Goal: Task Accomplishment & Management: Manage account settings

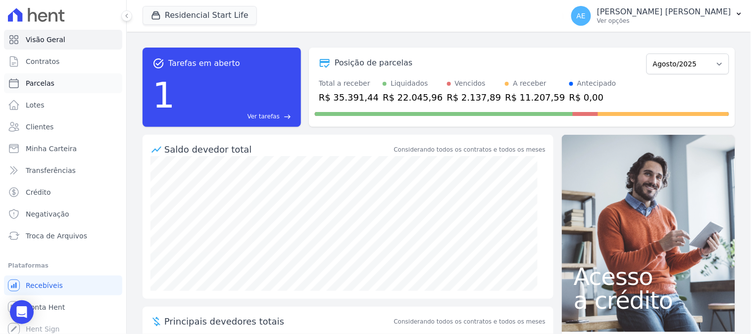
click at [37, 85] on span "Parcelas" at bounding box center [40, 83] width 29 height 10
select select
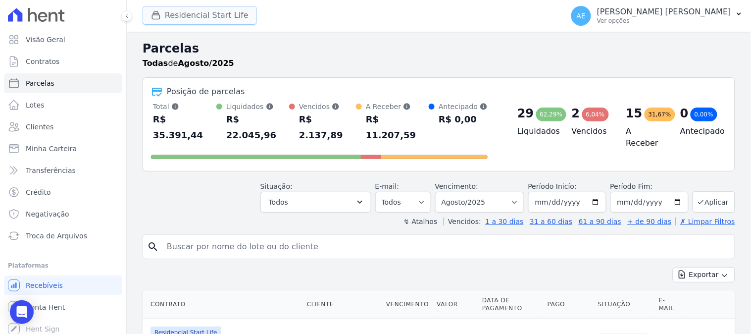
click at [194, 13] on button "Residencial Start Life" at bounding box center [200, 15] width 114 height 19
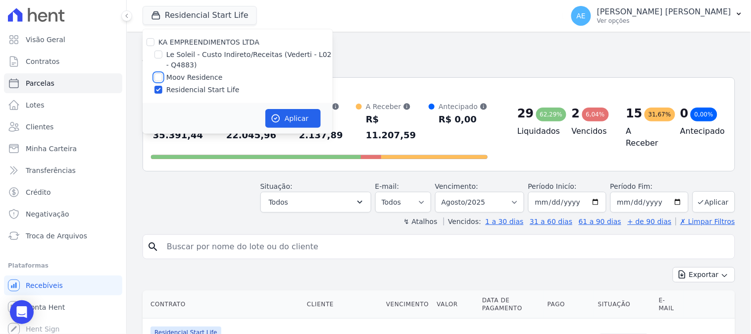
click at [158, 75] on input "Moov Residence" at bounding box center [158, 77] width 8 height 8
checkbox input "true"
click at [158, 88] on input "Residencial Start Life" at bounding box center [158, 90] width 8 height 8
checkbox input "false"
click at [313, 115] on button "Aplicar" at bounding box center [292, 118] width 55 height 19
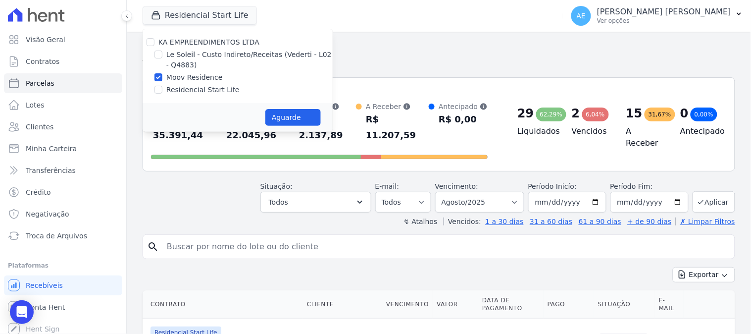
select select
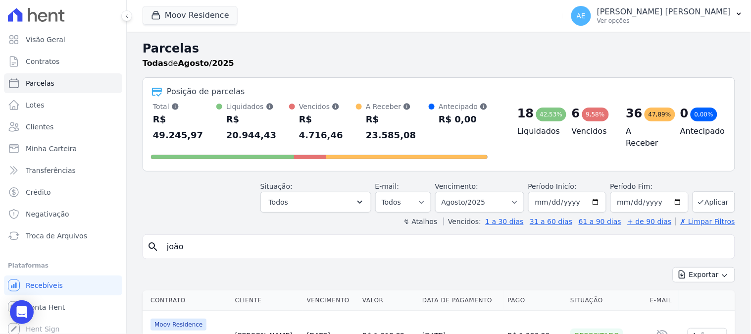
type input "joão"
select select
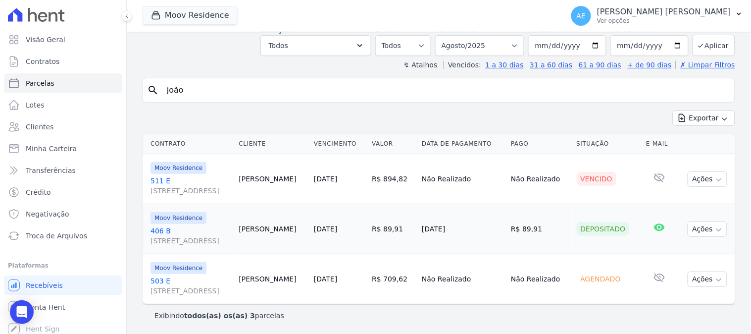
scroll to position [57, 0]
click at [184, 17] on button "Moov Residence" at bounding box center [190, 15] width 95 height 19
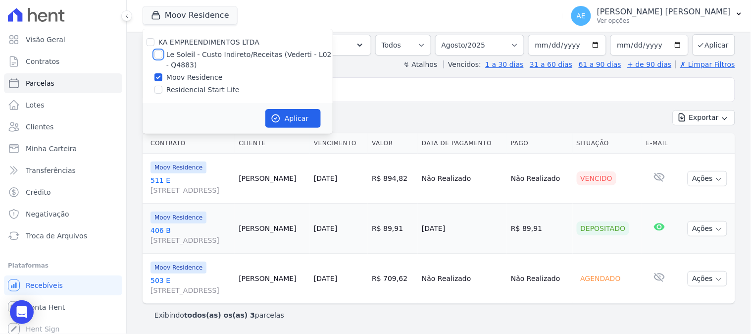
click at [160, 55] on input "Le Soleil - Custo Indireto/Receitas (Vederti - L02 - Q4883)" at bounding box center [158, 54] width 8 height 8
checkbox input "true"
click at [160, 75] on input "Moov Residence" at bounding box center [158, 77] width 8 height 8
checkbox input "false"
drag, startPoint x: 285, startPoint y: 118, endPoint x: 318, endPoint y: 121, distance: 33.3
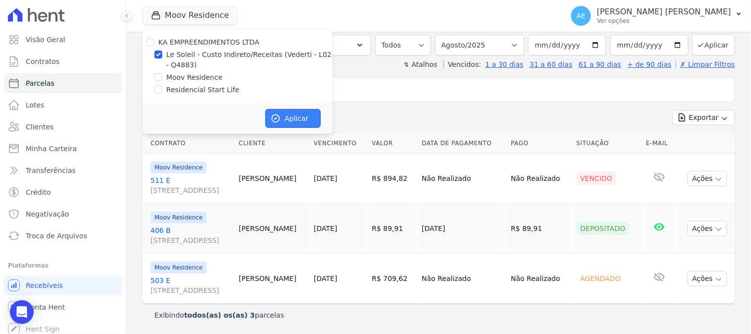
click at [285, 119] on button "Aplicar" at bounding box center [292, 118] width 55 height 19
select select
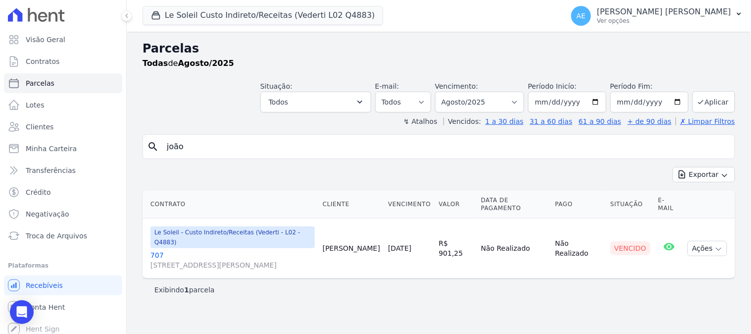
click at [157, 250] on link "707 [STREET_ADDRESS][PERSON_NAME]" at bounding box center [233, 260] width 164 height 20
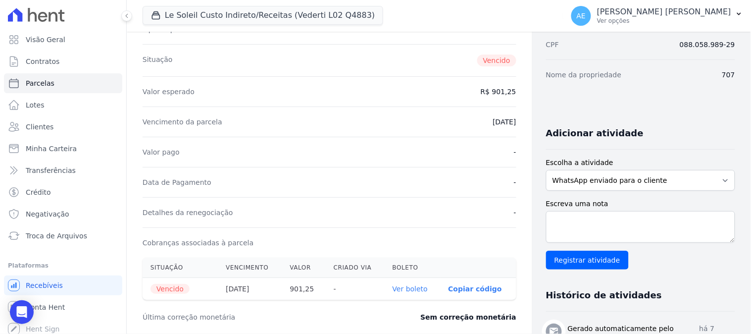
scroll to position [220, 0]
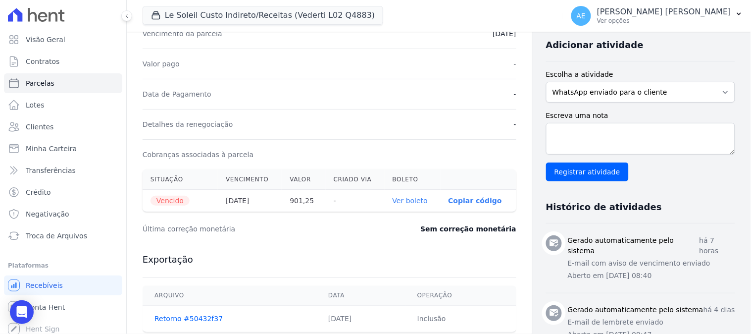
click at [404, 204] on link "Ver boleto" at bounding box center [410, 201] width 35 height 8
